Goal: Task Accomplishment & Management: Manage account settings

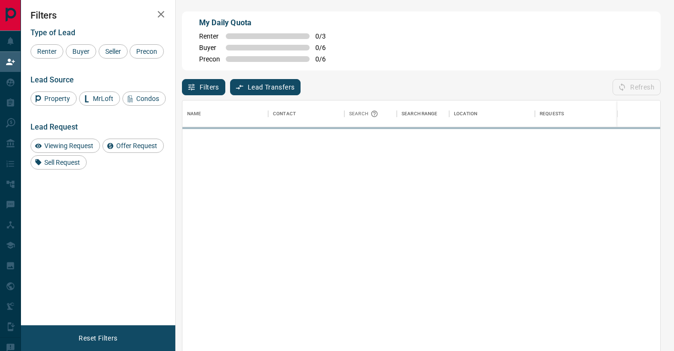
scroll to position [265, 478]
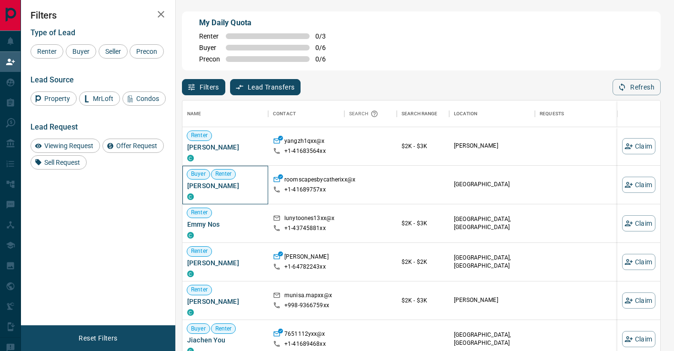
drag, startPoint x: 244, startPoint y: 187, endPoint x: 186, endPoint y: 187, distance: 58.1
click at [186, 187] on div "Buyer Renter [PERSON_NAME]" at bounding box center [225, 185] width 86 height 39
copy span "[PERSON_NAME]"
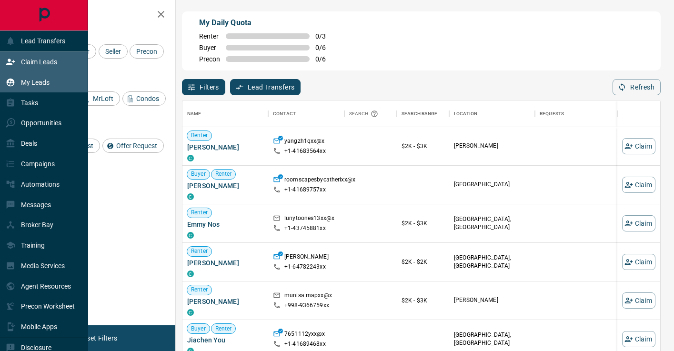
click at [17, 81] on div "My Leads" at bounding box center [28, 82] width 44 height 16
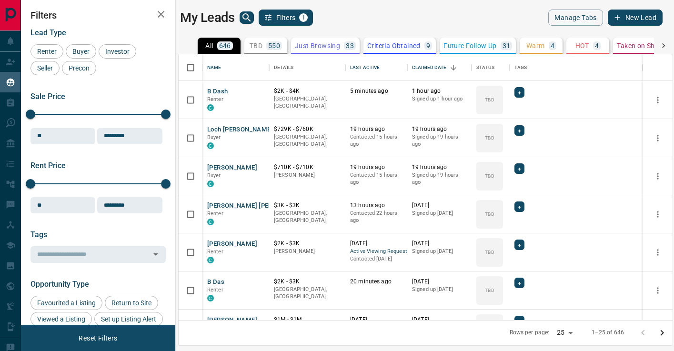
scroll to position [266, 494]
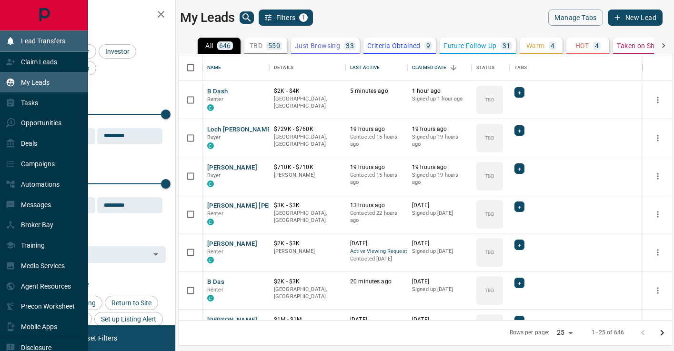
click at [20, 50] on div "Lead Transfers" at bounding box center [44, 41] width 88 height 20
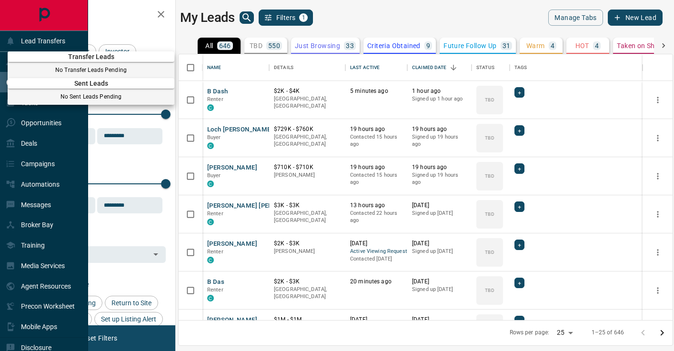
click at [26, 44] on div at bounding box center [337, 175] width 674 height 351
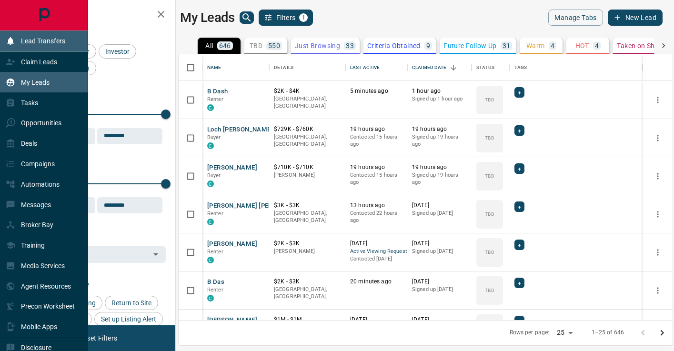
click at [44, 44] on p "Lead Transfers" at bounding box center [43, 41] width 44 height 8
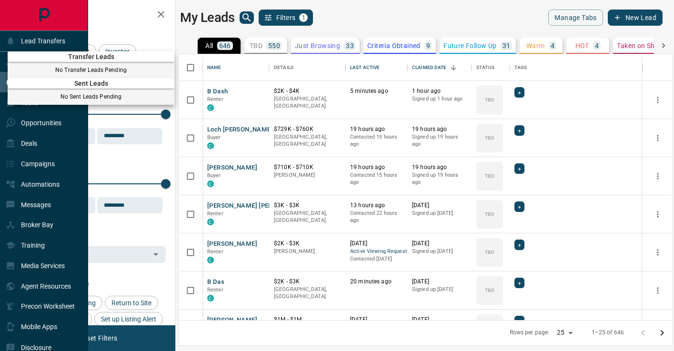
click at [45, 48] on div at bounding box center [337, 175] width 674 height 351
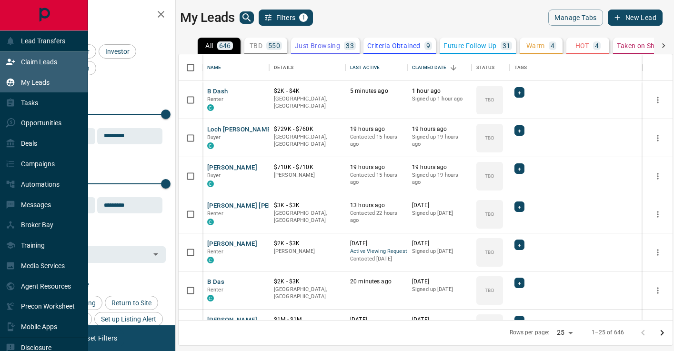
click at [50, 68] on div "Claim Leads" at bounding box center [31, 62] width 51 height 16
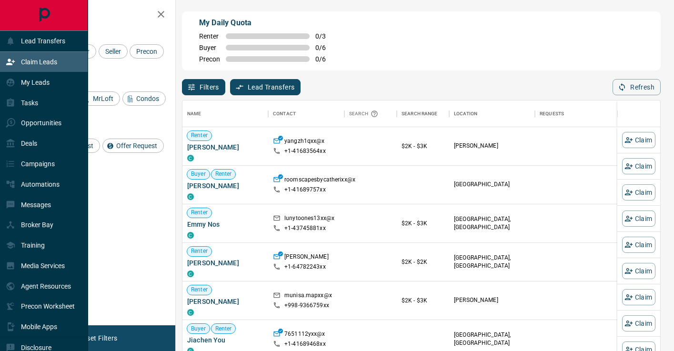
scroll to position [265, 478]
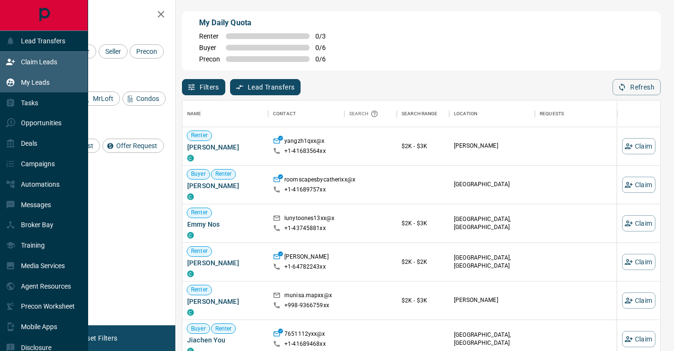
click at [17, 89] on div "My Leads" at bounding box center [28, 82] width 44 height 16
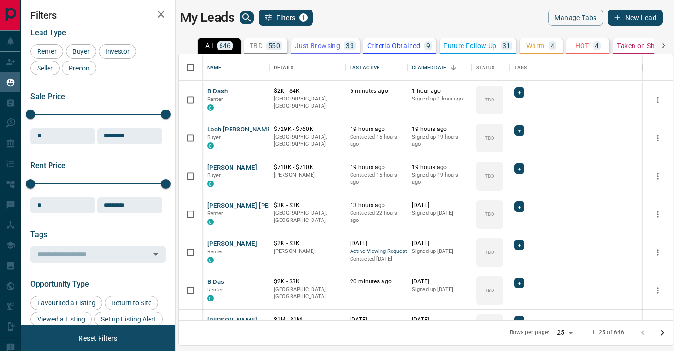
scroll to position [266, 494]
click at [248, 16] on icon "search button" at bounding box center [246, 17] width 8 height 8
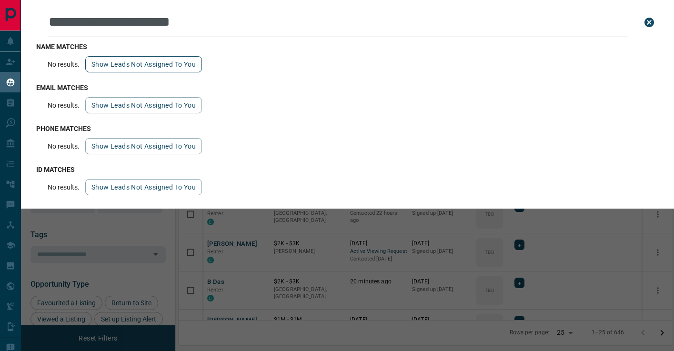
click at [157, 60] on button "Show leads not assigned to you" at bounding box center [143, 64] width 117 height 16
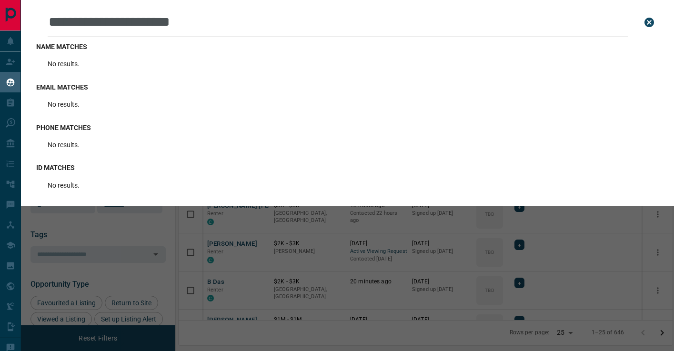
click at [199, 25] on input "**********" at bounding box center [338, 23] width 581 height 30
paste input "text"
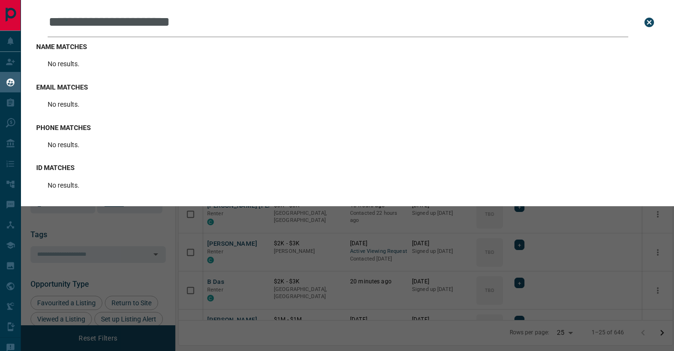
type input "**********"
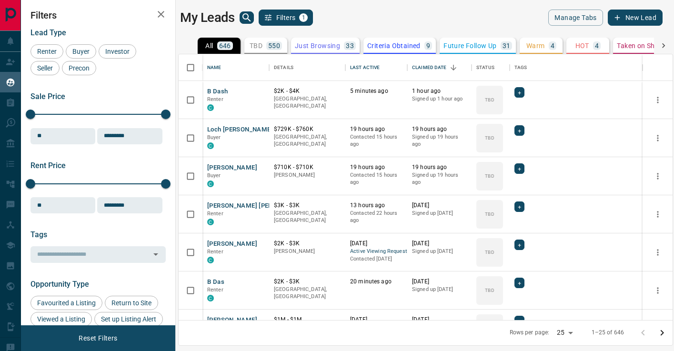
click at [243, 22] on icon "search button" at bounding box center [246, 17] width 11 height 11
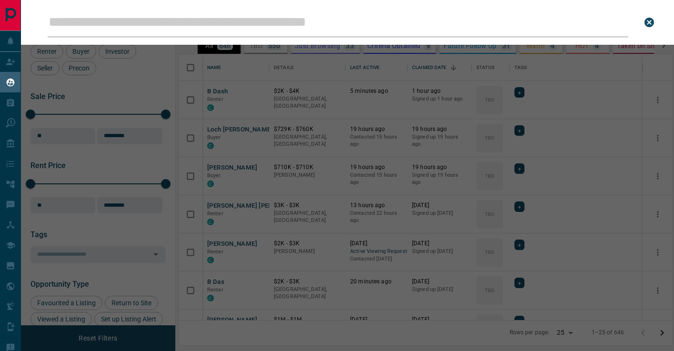
type input "**********"
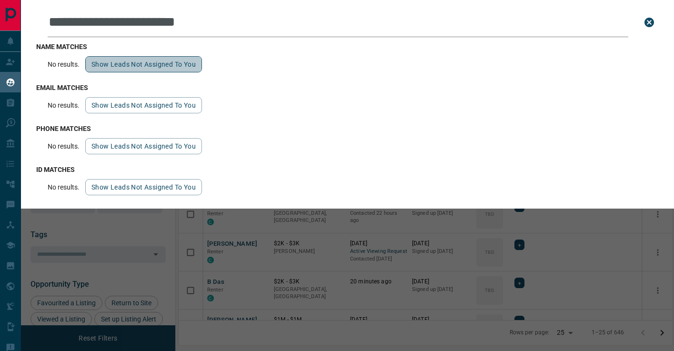
click at [165, 71] on button "Show leads not assigned to you" at bounding box center [143, 64] width 117 height 16
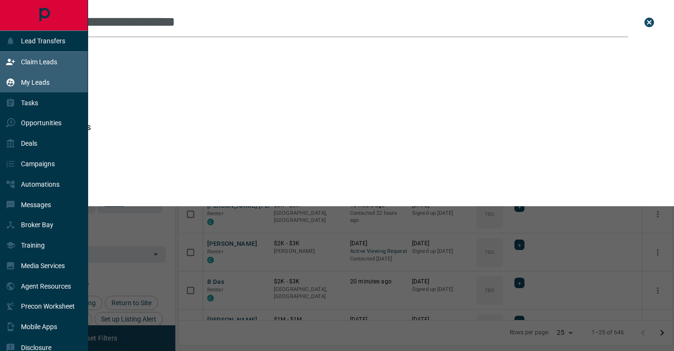
drag, startPoint x: 20, startPoint y: 52, endPoint x: 21, endPoint y: 57, distance: 5.1
click at [20, 52] on div "Claim Leads" at bounding box center [44, 62] width 88 height 20
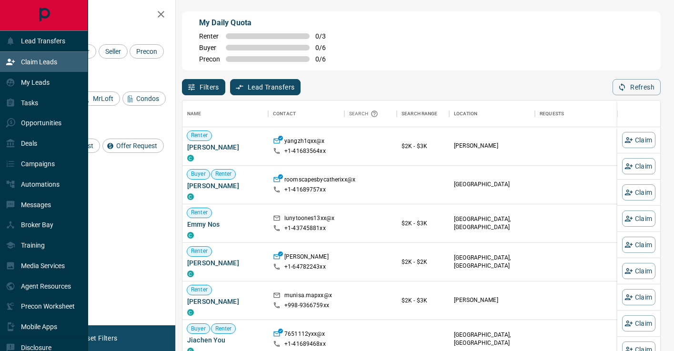
scroll to position [265, 478]
click at [24, 58] on p "Claim Leads" at bounding box center [39, 62] width 36 height 8
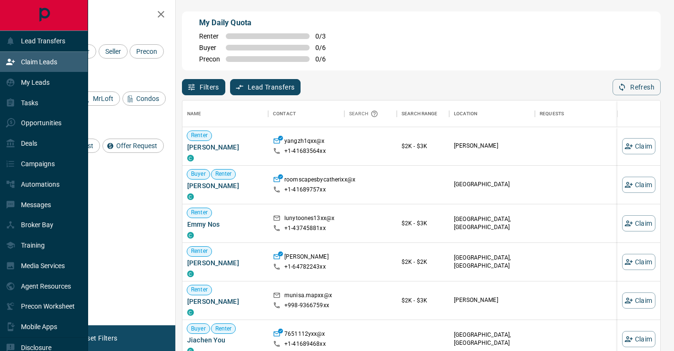
click at [24, 58] on p "Claim Leads" at bounding box center [39, 62] width 36 height 8
